Goal: Information Seeking & Learning: Compare options

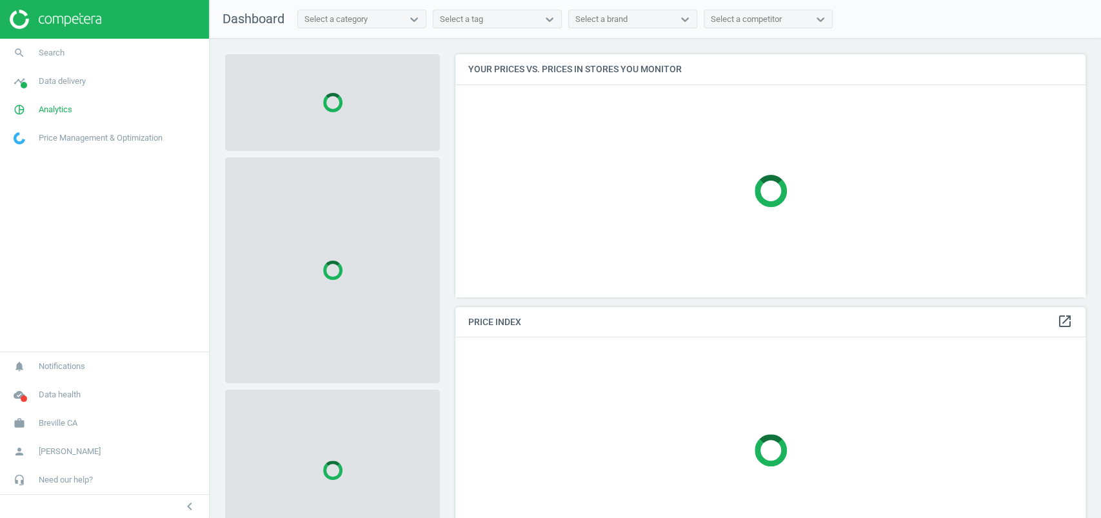
scroll to position [268, 643]
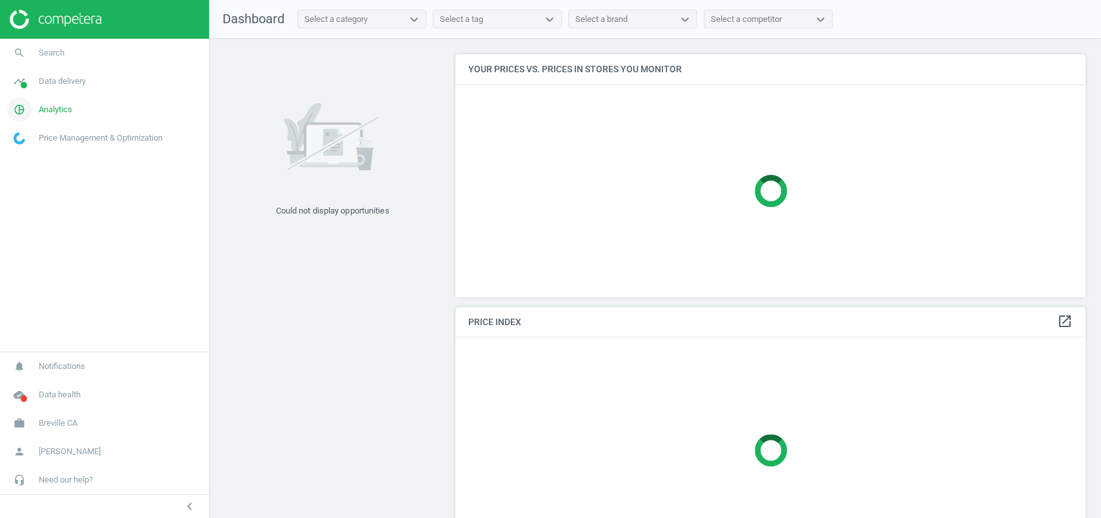
click at [50, 105] on span "Analytics" at bounding box center [56, 110] width 34 height 12
click at [56, 85] on span "Data delivery" at bounding box center [62, 81] width 47 height 12
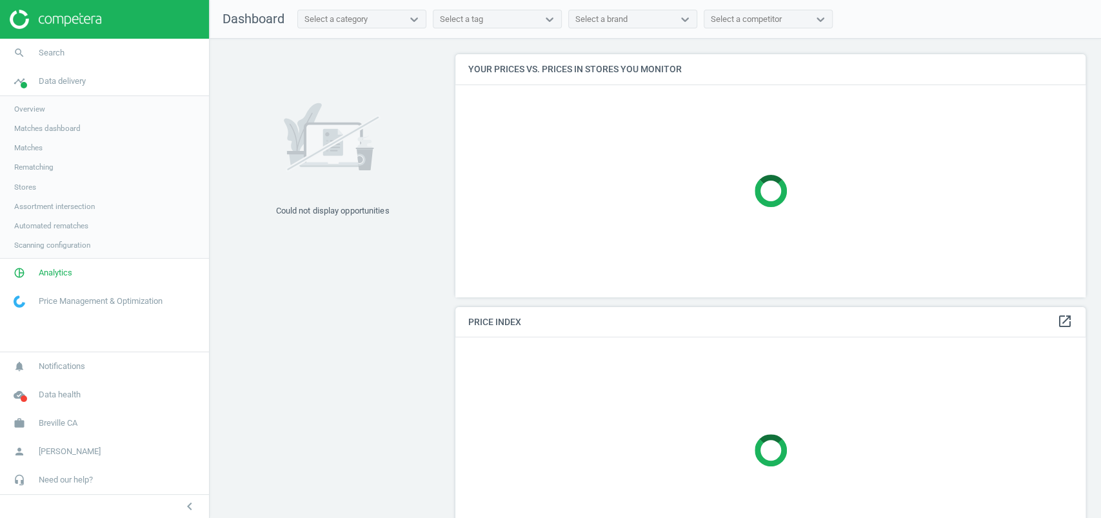
click at [34, 141] on link "Matches" at bounding box center [104, 147] width 209 height 19
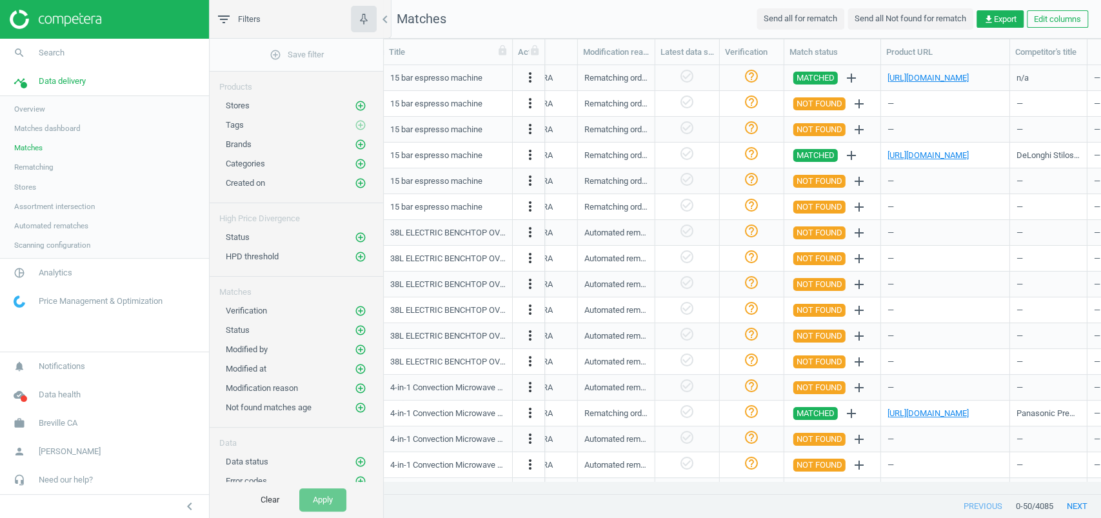
scroll to position [0, 1255]
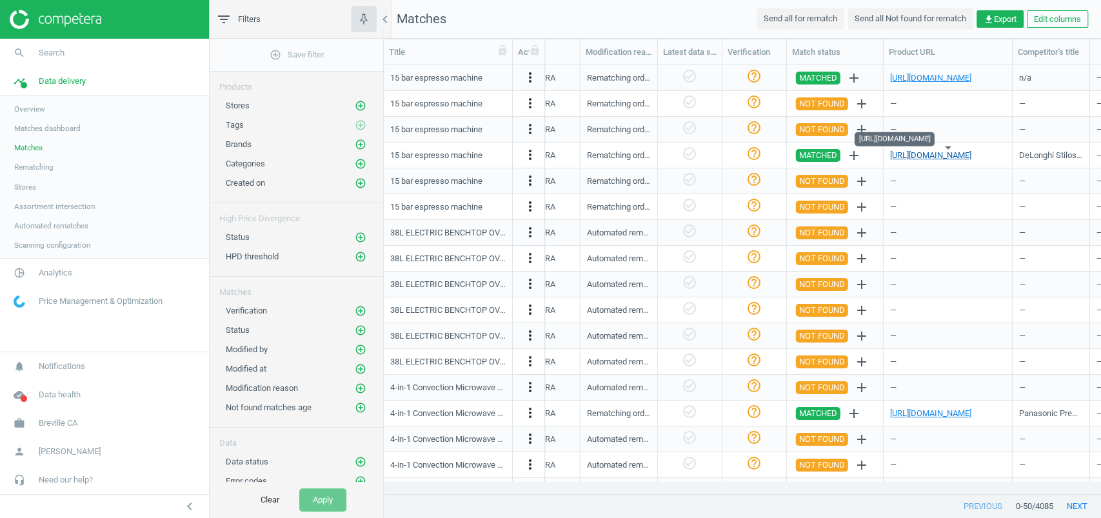
click at [935, 150] on link "https://www.canadiantire.ca/en/pdp/delonghi-stilosa-espresso-maker-15-bar-pump-…" at bounding box center [930, 155] width 81 height 10
click at [41, 273] on span "Analytics" at bounding box center [56, 273] width 34 height 12
click at [35, 156] on span "Products" at bounding box center [29, 157] width 30 height 10
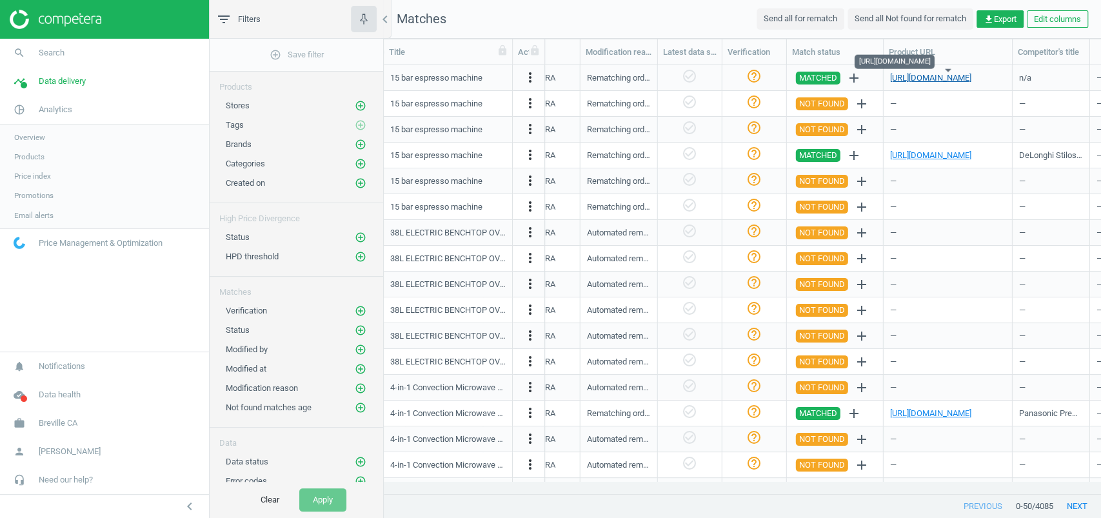
click at [953, 75] on link "https://www.amazon.ca/FOHERE-Espresso-Cappuccino-Professional-Stainless/dp/B0BR…" at bounding box center [930, 78] width 81 height 10
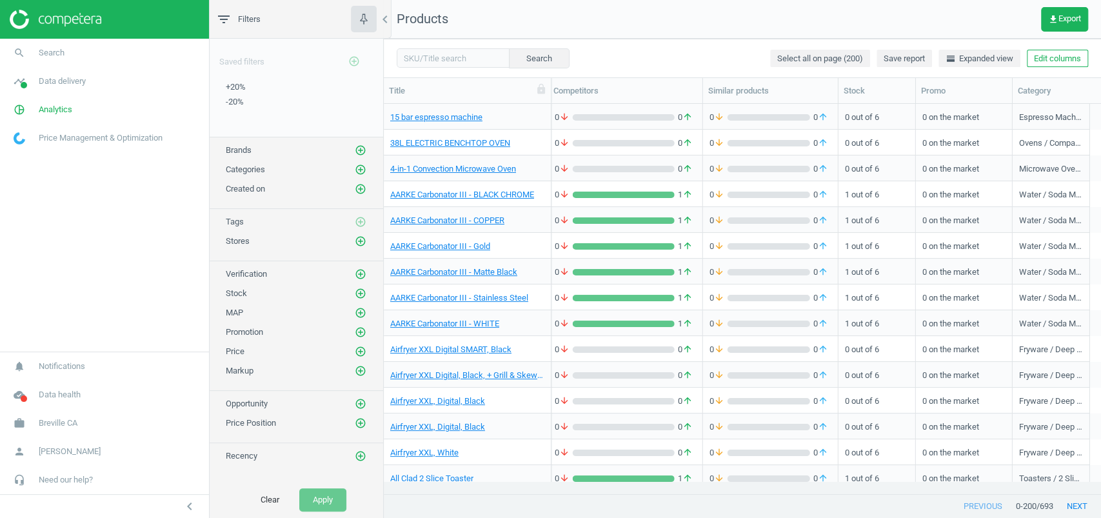
scroll to position [0, 274]
click at [1039, 55] on button "Edit columns" at bounding box center [1057, 59] width 61 height 18
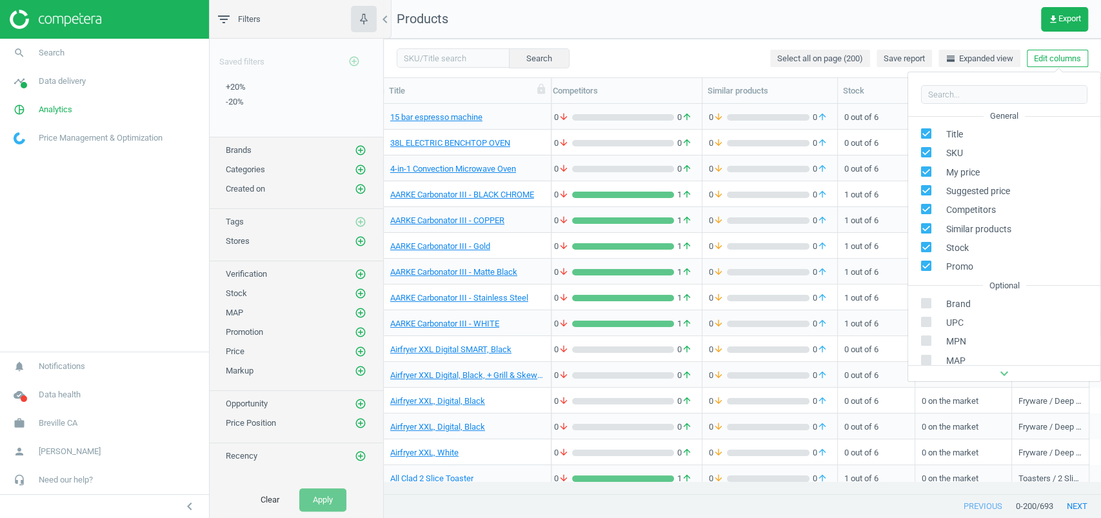
scroll to position [175, 0]
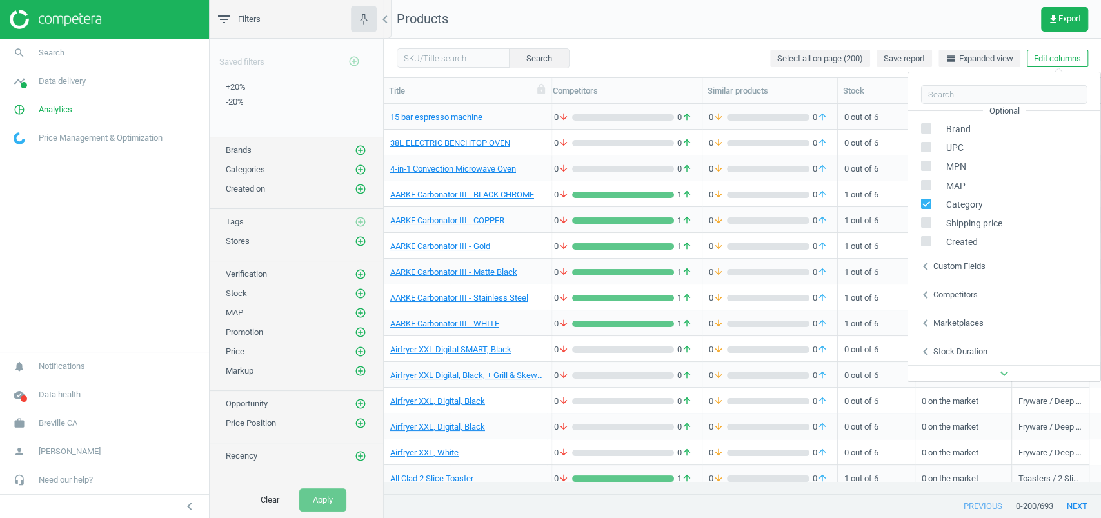
click at [954, 268] on div "Custom fields" at bounding box center [960, 267] width 52 height 12
click at [949, 292] on div "Competitors" at bounding box center [956, 295] width 45 height 12
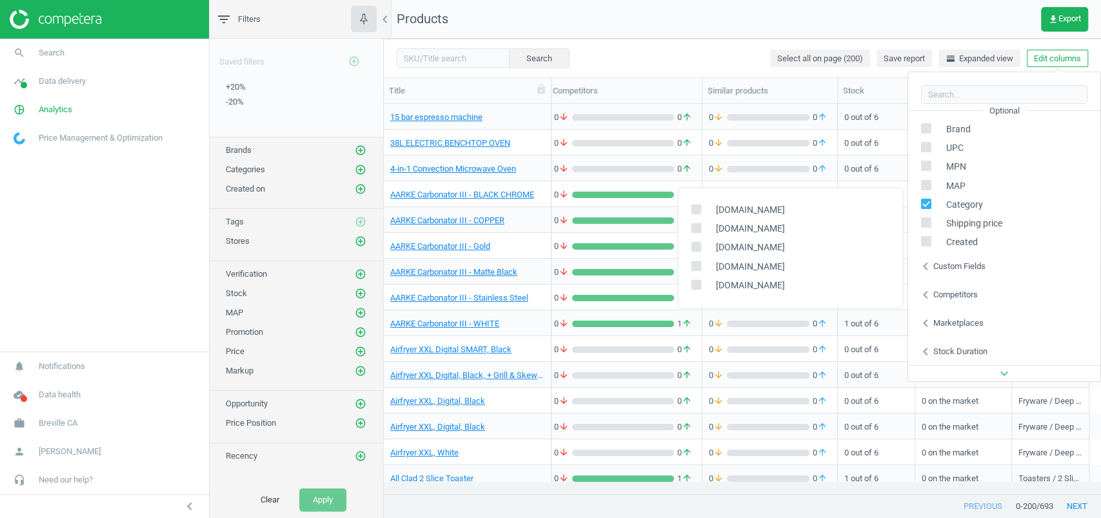
click at [985, 265] on div "Custom fields" at bounding box center [960, 267] width 52 height 12
click at [730, 46] on div "Search Select all on page (200) Save report horizontal_split Expanded view Edit…" at bounding box center [742, 58] width 717 height 39
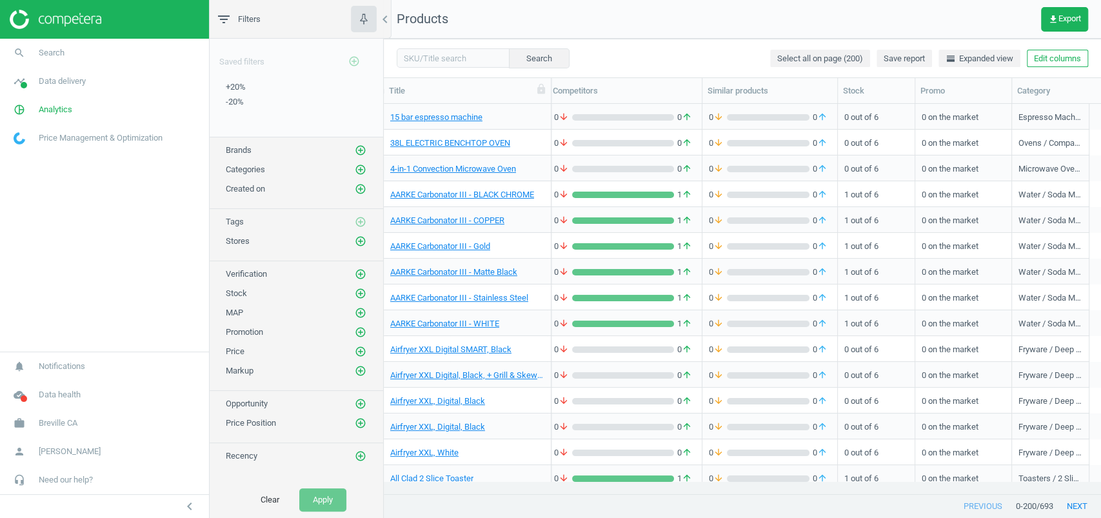
click at [54, 429] on span "Breville CA" at bounding box center [58, 423] width 39 height 12
click at [63, 386] on span "Switch campaign" at bounding box center [42, 385] width 57 height 10
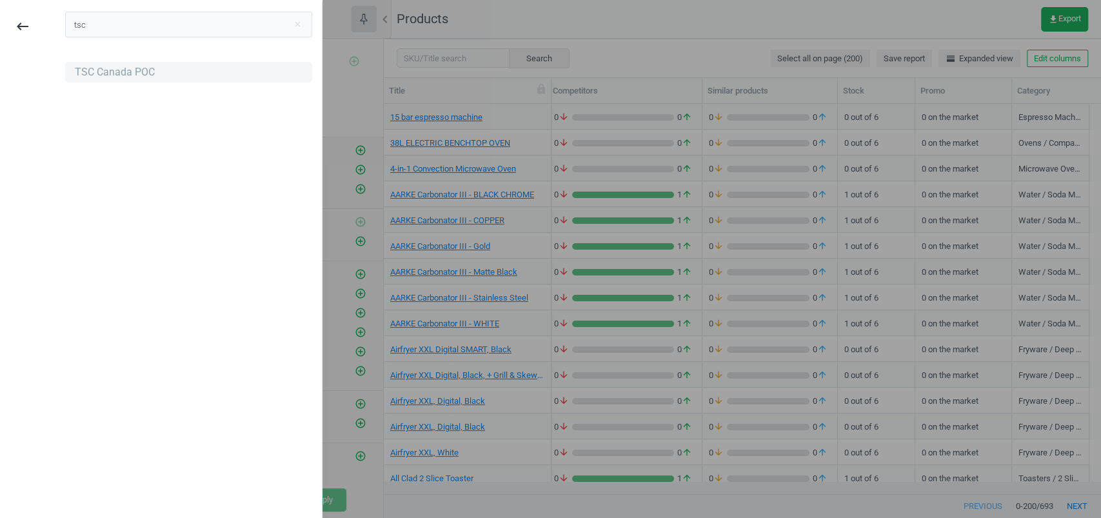
type input "tsc"
click at [163, 77] on div "TSC Canada POC" at bounding box center [188, 72] width 247 height 21
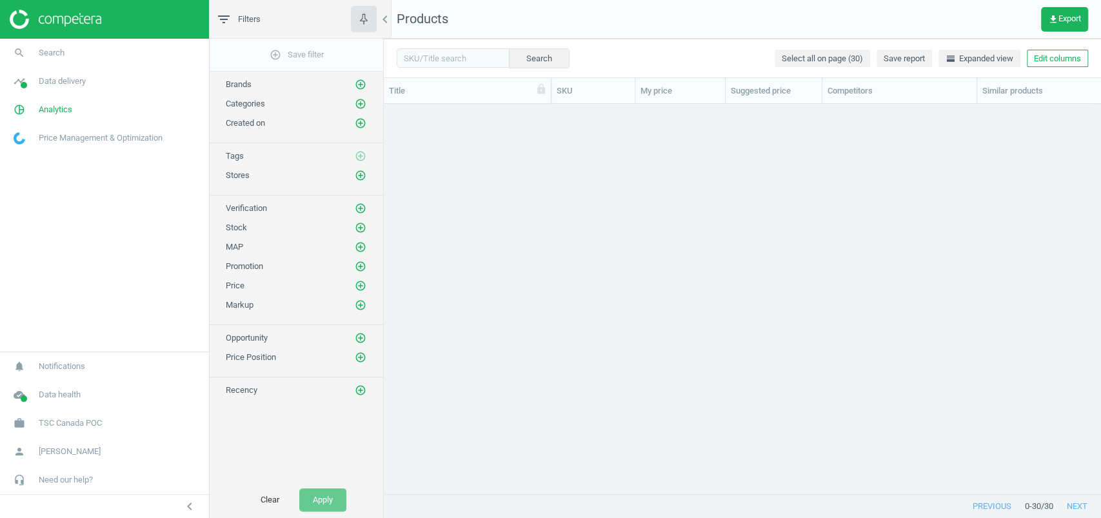
scroll to position [364, 704]
